Goal: Information Seeking & Learning: Learn about a topic

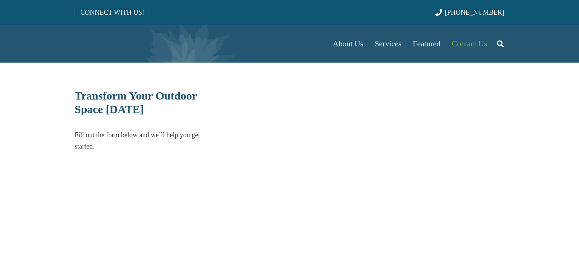
select select "******"
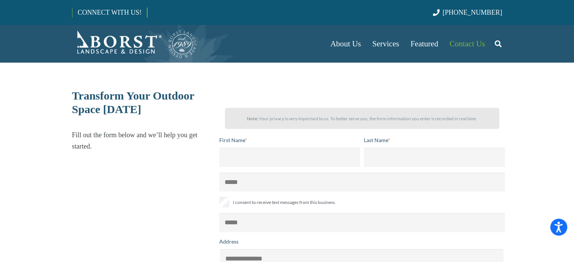
click at [195, 152] on div "Transform Your Outdoor Space [DATE] Fill out the form below and we’ll help you …" at bounding box center [174, 245] width 225 height 312
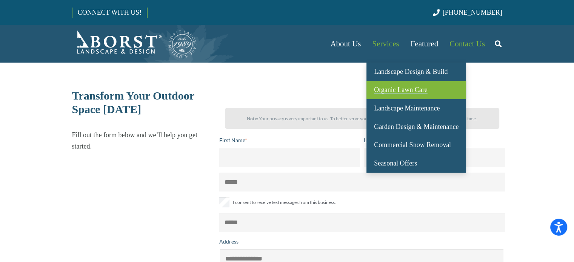
click at [386, 89] on span "Organic Lawn Care" at bounding box center [401, 90] width 54 height 8
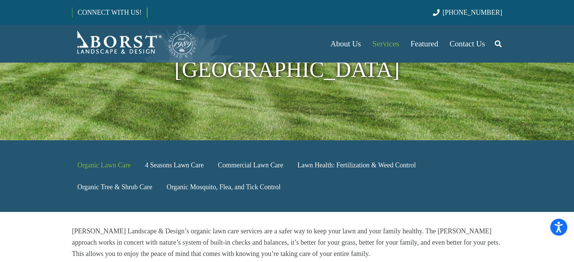
scroll to position [165, 0]
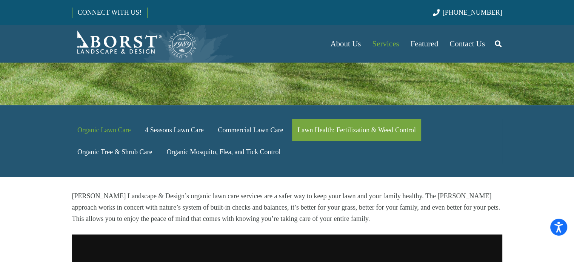
click at [350, 119] on link "Lawn Health: Fertilization & Weed Control" at bounding box center [356, 130] width 129 height 22
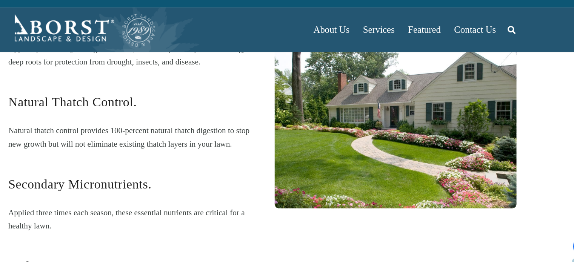
scroll to position [866, 0]
